Goal: Use online tool/utility: Utilize a website feature to perform a specific function

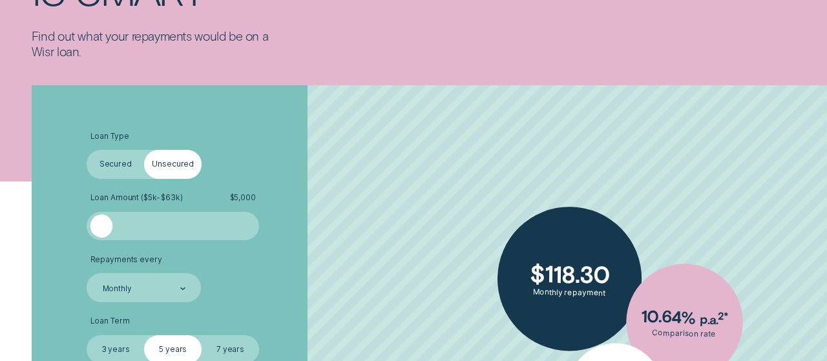
scroll to position [235, 0]
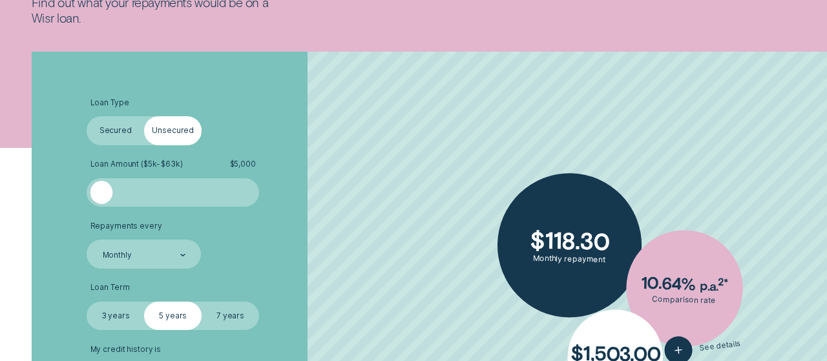
click at [123, 317] on label "3 years" at bounding box center [115, 316] width 57 height 28
click at [87, 302] on input "3 years" at bounding box center [87, 302] width 0 height 0
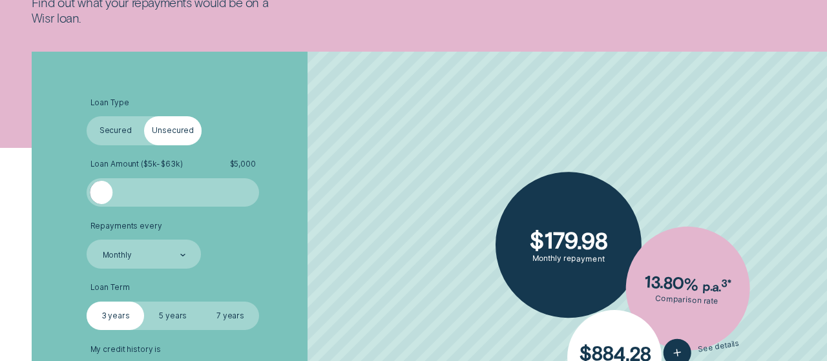
click at [174, 317] on label "5 years" at bounding box center [172, 316] width 57 height 28
click at [144, 302] on input "5 years" at bounding box center [144, 302] width 0 height 0
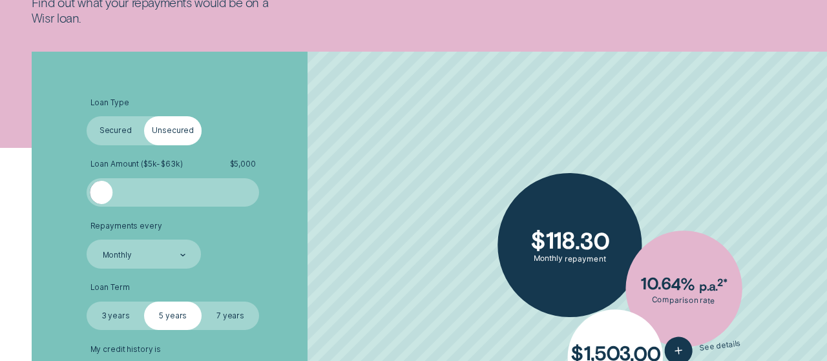
click at [220, 317] on label "7 years" at bounding box center [230, 316] width 57 height 28
click at [202, 302] on input "7 years" at bounding box center [202, 302] width 0 height 0
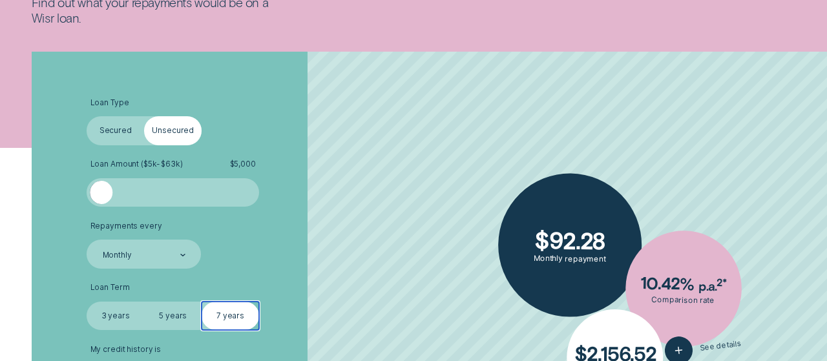
click at [87, 302] on input "3 years" at bounding box center [87, 302] width 0 height 0
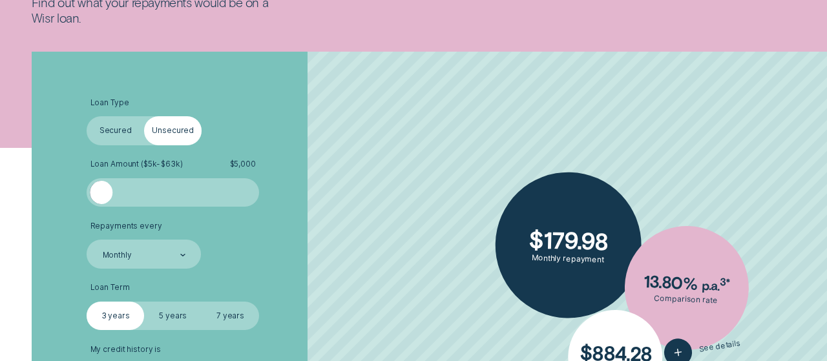
click at [175, 313] on label "5 years" at bounding box center [172, 316] width 57 height 28
click at [144, 302] on input "5 years" at bounding box center [144, 302] width 0 height 0
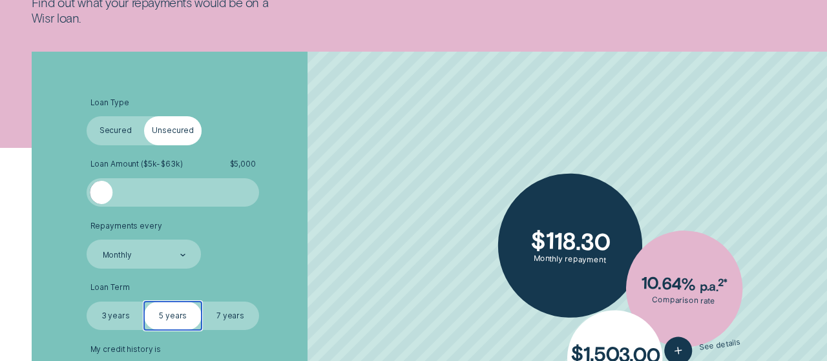
click at [202, 302] on input "7 years" at bounding box center [202, 302] width 0 height 0
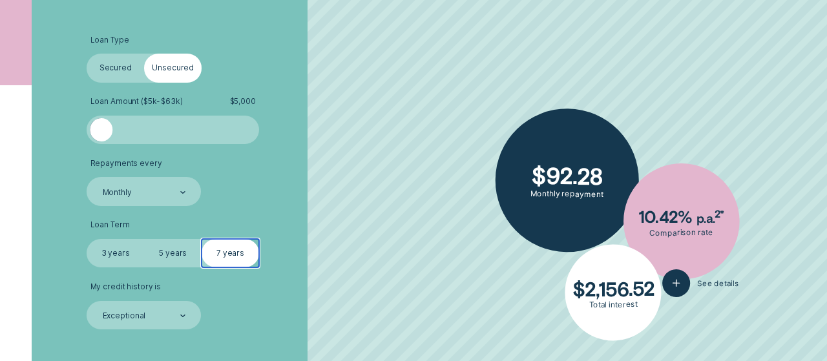
scroll to position [309, 0]
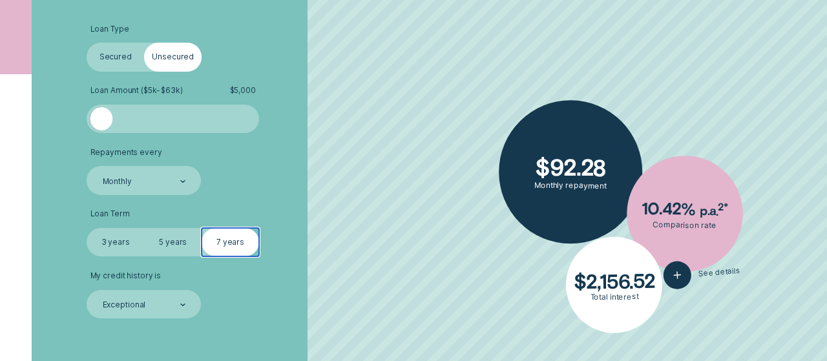
click at [180, 240] on label "5 years" at bounding box center [172, 242] width 57 height 28
click at [144, 228] on input "5 years" at bounding box center [144, 228] width 0 height 0
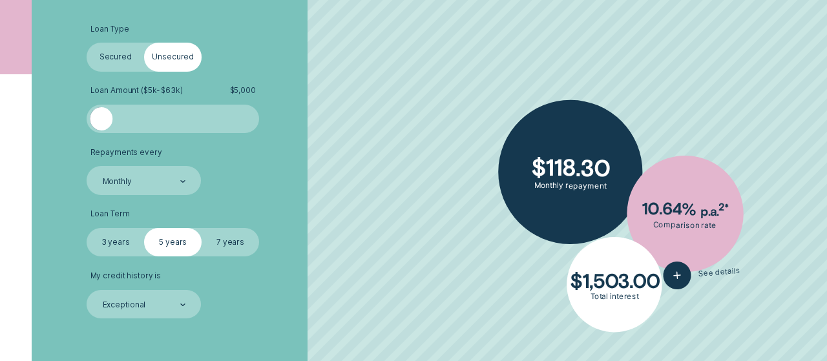
click at [122, 238] on label "3 years" at bounding box center [115, 242] width 57 height 28
click at [87, 228] on input "3 years" at bounding box center [87, 228] width 0 height 0
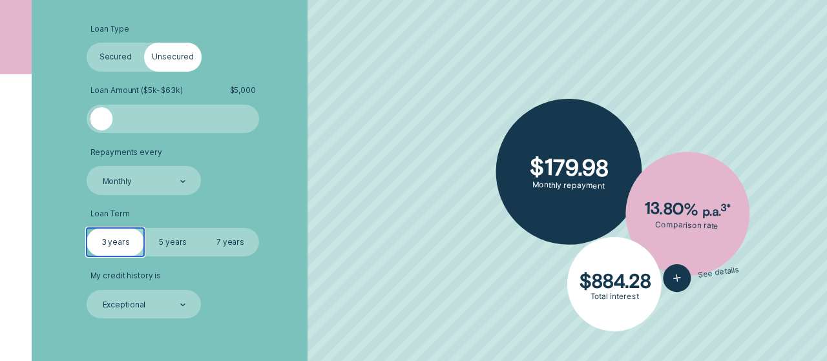
click at [144, 228] on input "5 years" at bounding box center [144, 228] width 0 height 0
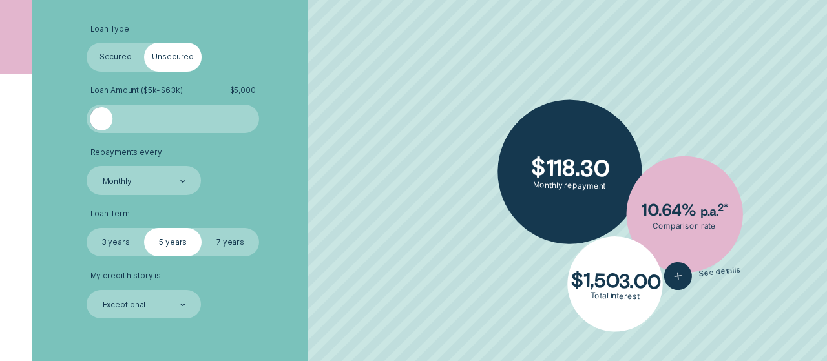
click at [240, 89] on span "$ 5,000" at bounding box center [243, 91] width 26 height 10
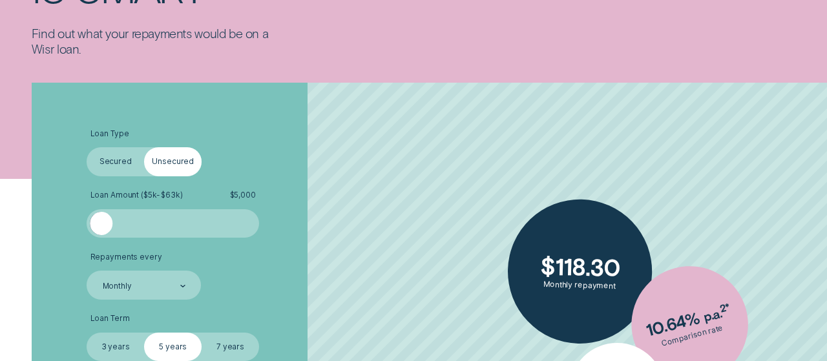
scroll to position [214, 0]
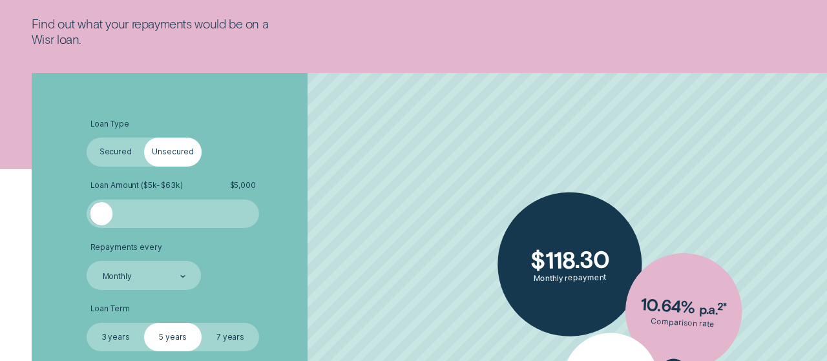
click at [164, 152] on label "Unsecured" at bounding box center [172, 152] width 57 height 28
click at [144, 138] on input "Unsecured" at bounding box center [144, 138] width 0 height 0
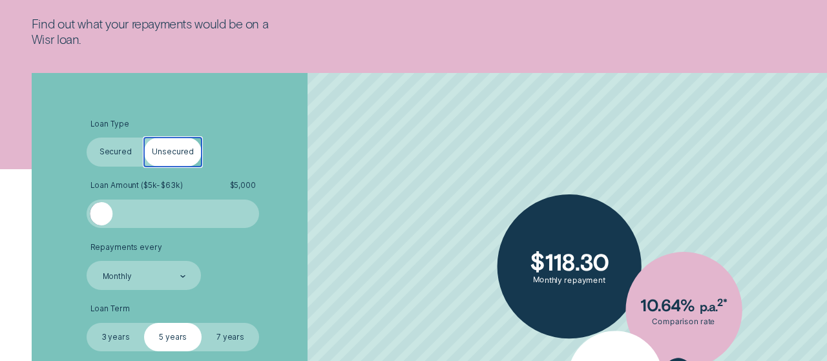
click at [166, 183] on span "Loan Amount ( $5k - $63k )" at bounding box center [136, 186] width 92 height 10
click at [233, 182] on span "$ 5,000" at bounding box center [243, 186] width 26 height 10
click at [243, 183] on span "$ 5,000" at bounding box center [243, 186] width 26 height 10
click at [182, 210] on div at bounding box center [172, 213] width 143 height 23
